Goal: Task Accomplishment & Management: Manage account settings

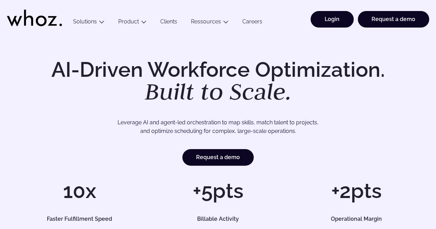
drag, startPoint x: 323, startPoint y: 17, endPoint x: 328, endPoint y: 20, distance: 6.7
click at [323, 17] on link "Login" at bounding box center [331, 19] width 43 height 17
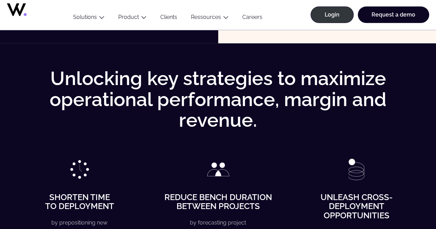
scroll to position [1102, 0]
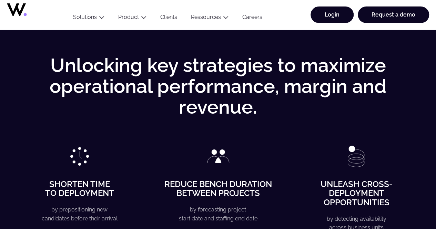
click at [335, 13] on link "Login" at bounding box center [331, 15] width 43 height 17
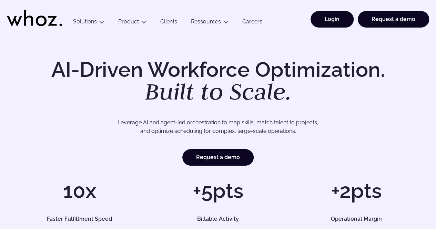
click at [328, 24] on link "Login" at bounding box center [331, 19] width 43 height 17
